Goal: Information Seeking & Learning: Learn about a topic

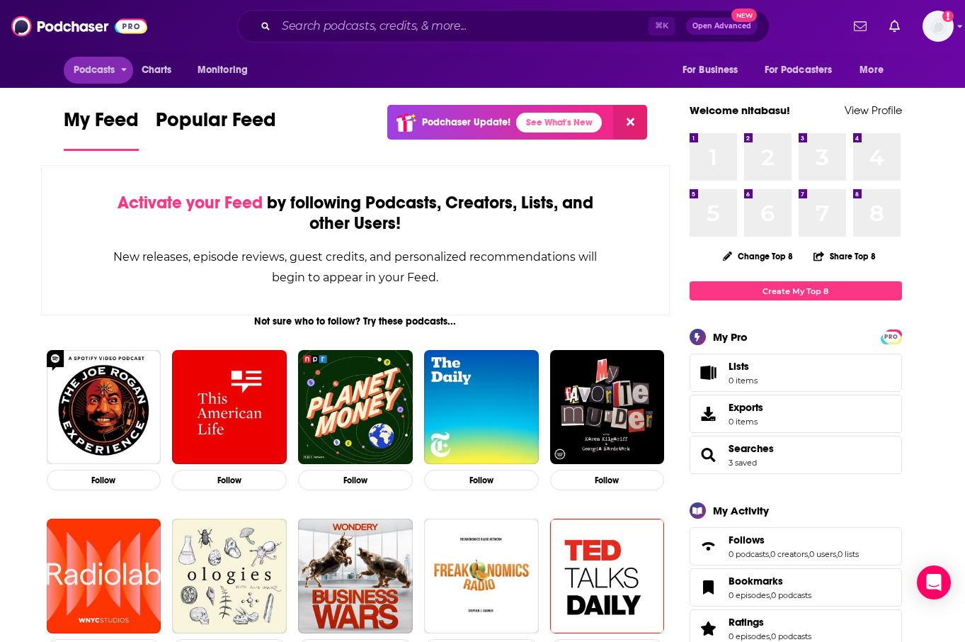
click at [103, 71] on span "Podcasts" at bounding box center [95, 70] width 42 height 20
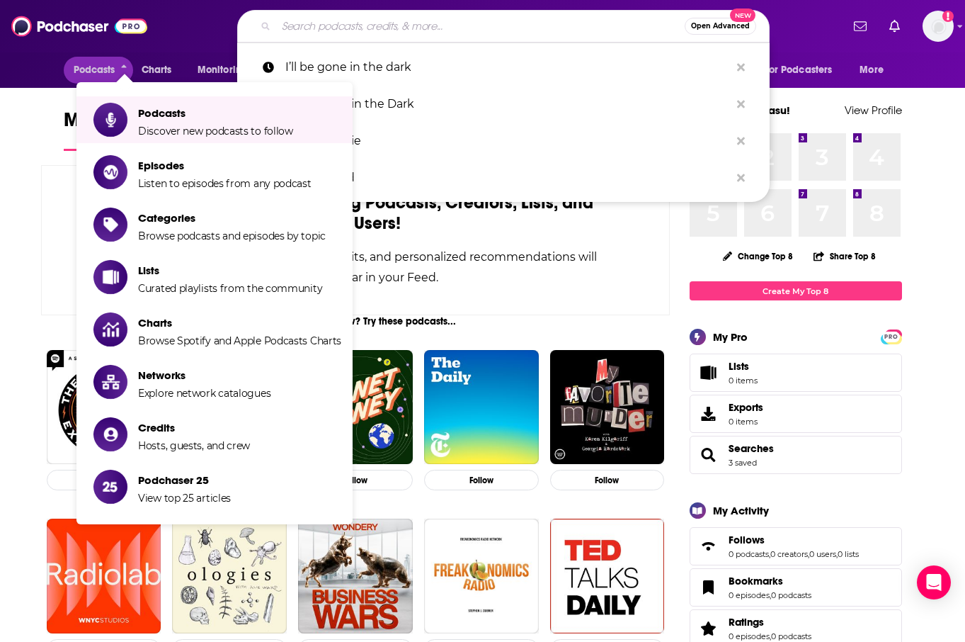
click at [401, 23] on input "Search podcasts, credits, & more..." at bounding box center [480, 26] width 409 height 23
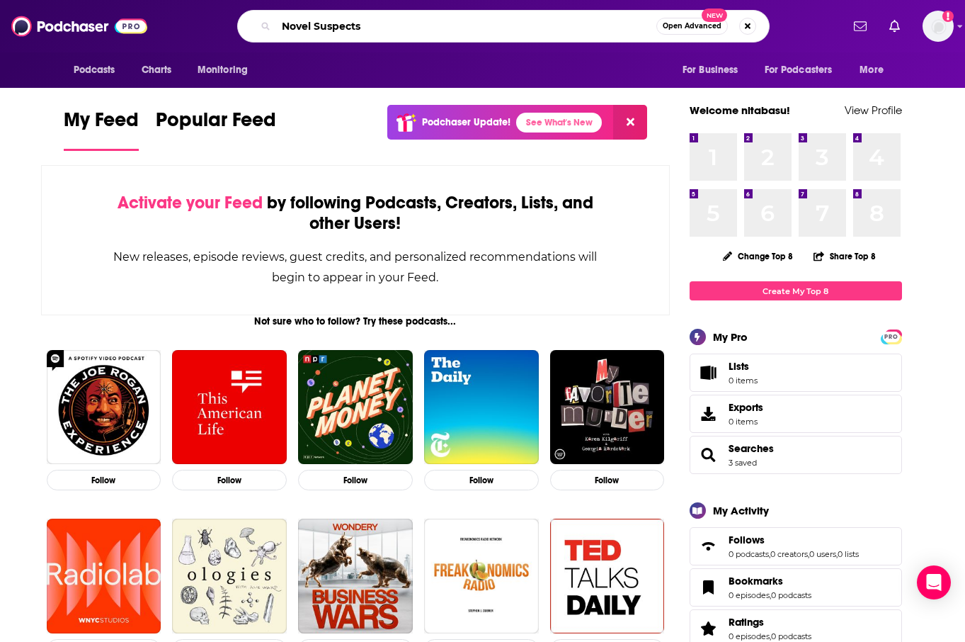
type input "Novel Suspects"
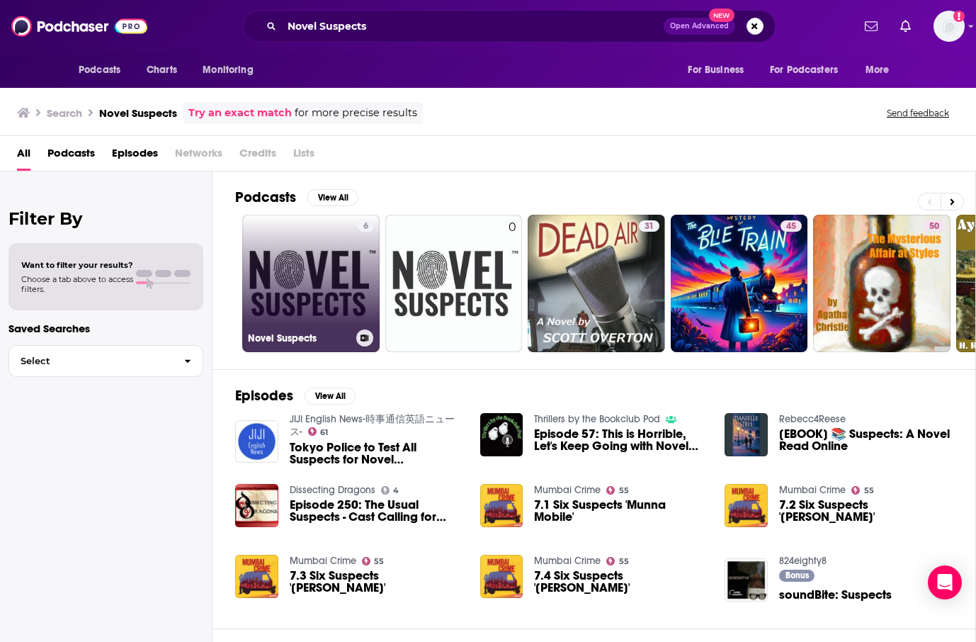
click at [338, 254] on link "6 Novel Suspects" at bounding box center [310, 283] width 137 height 137
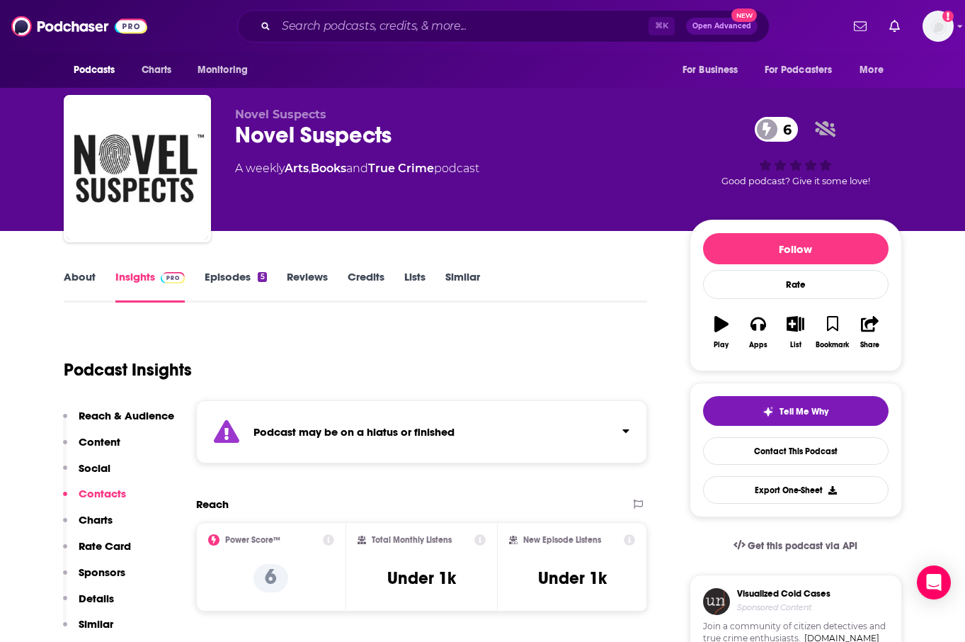
click at [76, 285] on link "About" at bounding box center [80, 286] width 32 height 33
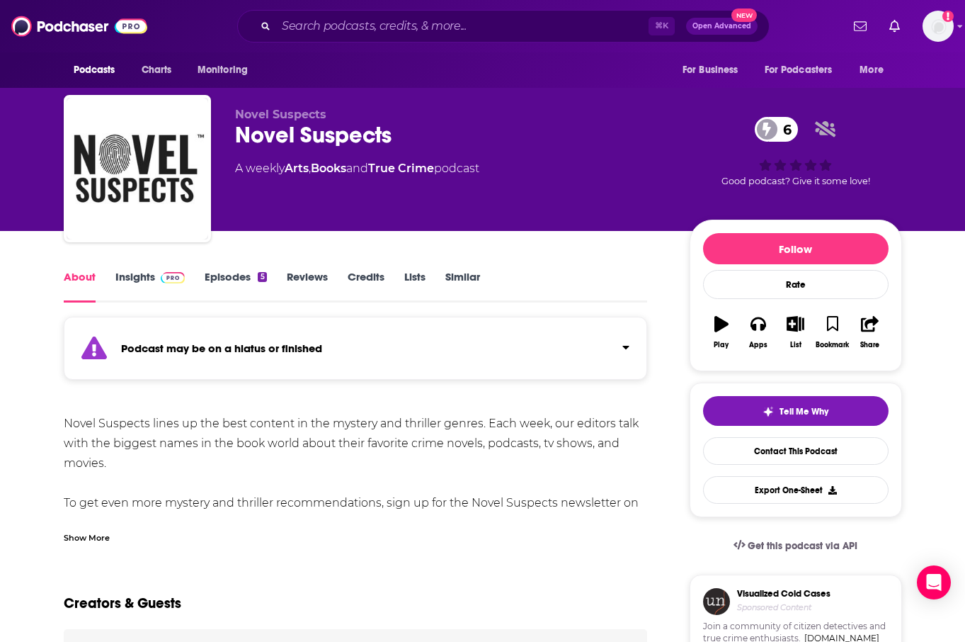
click at [111, 535] on div "Show More" at bounding box center [356, 532] width 584 height 24
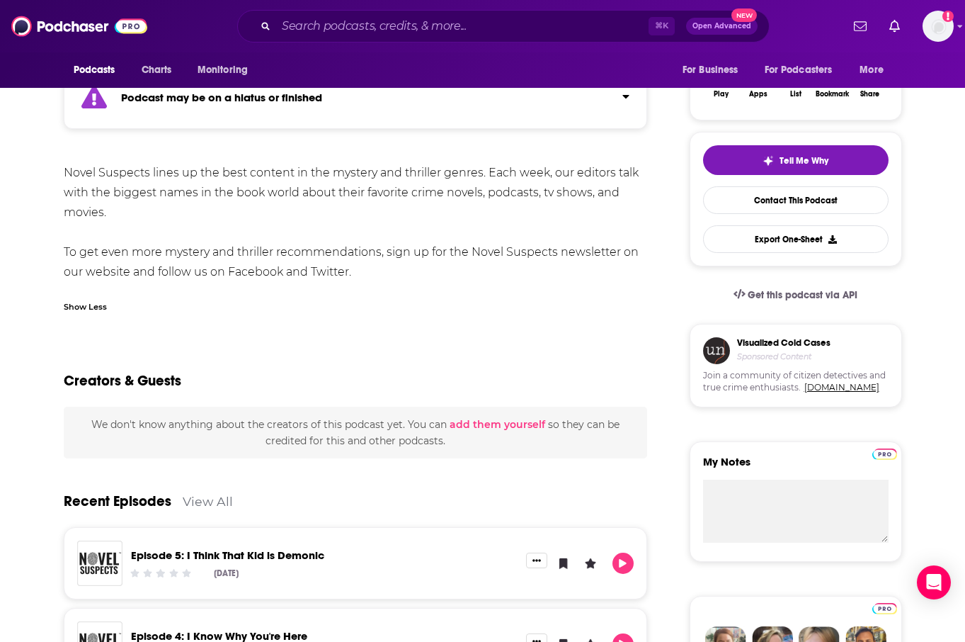
scroll to position [110, 0]
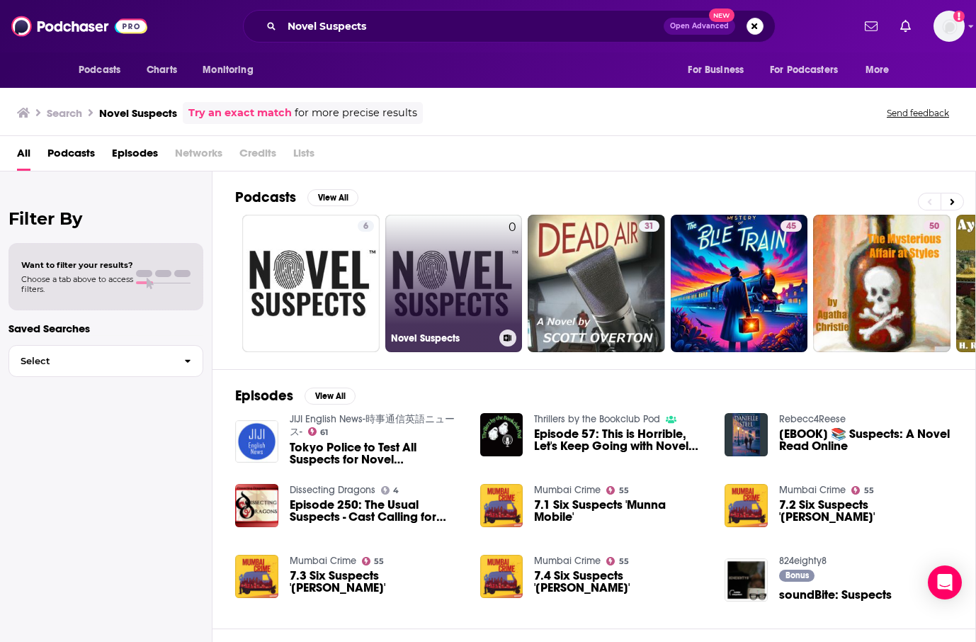
click at [407, 258] on link "0 Novel Suspects" at bounding box center [453, 283] width 137 height 137
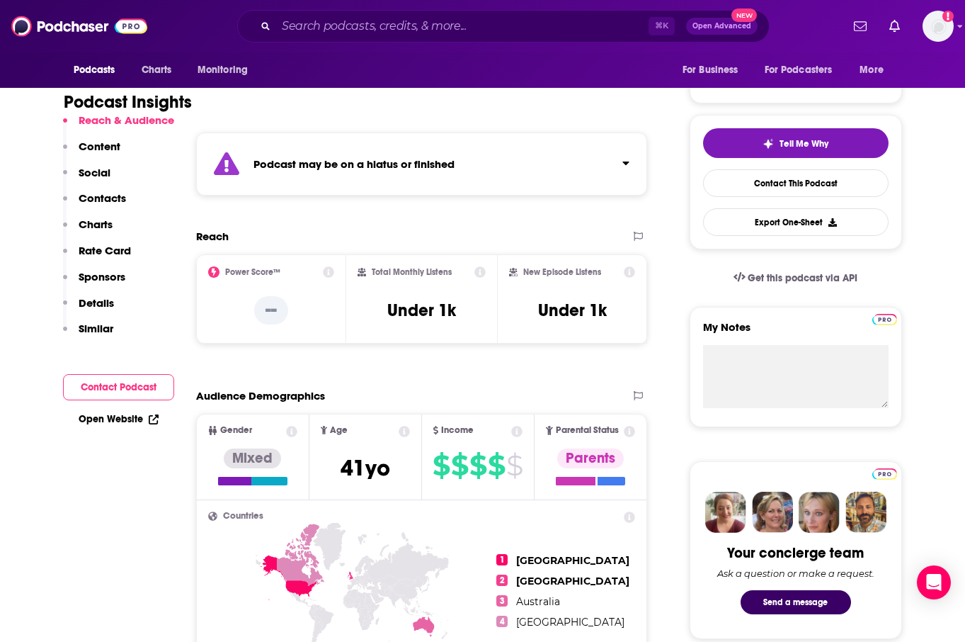
scroll to position [1, 0]
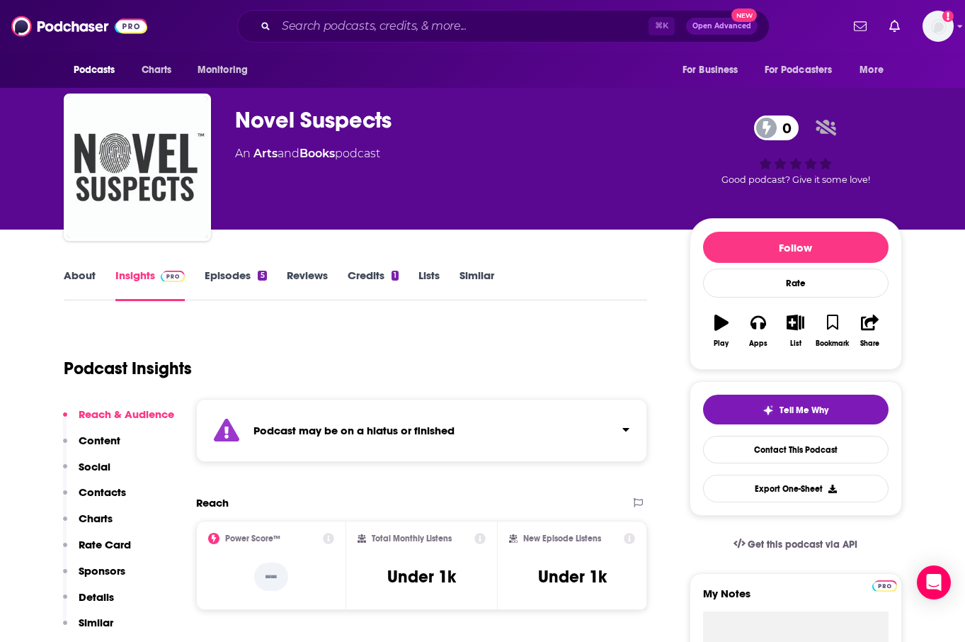
click at [85, 271] on link "About" at bounding box center [80, 284] width 32 height 33
